Goal: Information Seeking & Learning: Find specific fact

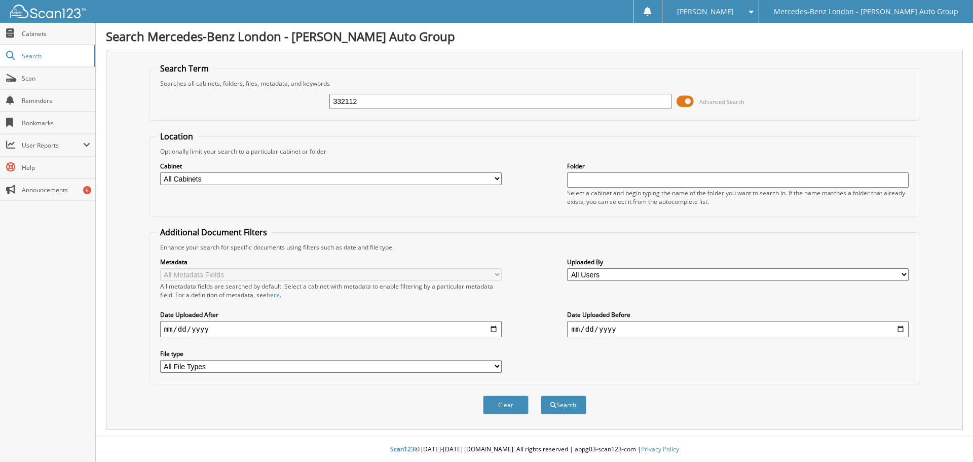
type input "332112"
click at [541, 395] on button "Search" at bounding box center [564, 404] width 46 height 19
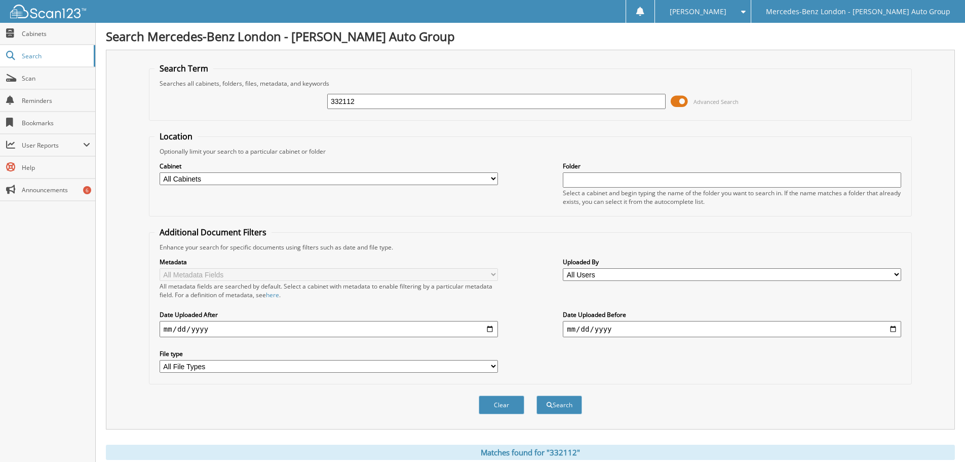
scroll to position [105, 0]
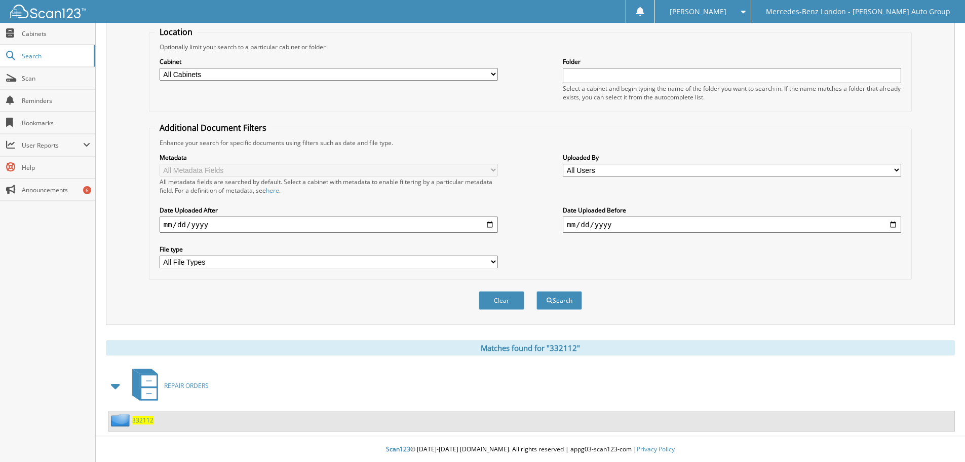
click at [148, 420] on span "332112" at bounding box center [142, 420] width 21 height 9
